Goal: Navigation & Orientation: Find specific page/section

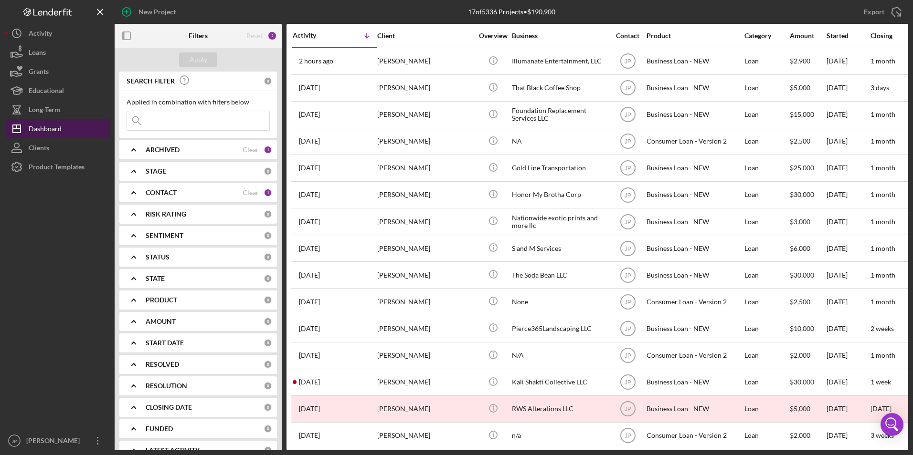
click at [64, 130] on button "Icon/Dashboard Dashboard" at bounding box center [57, 128] width 105 height 19
